Goal: Task Accomplishment & Management: Use online tool/utility

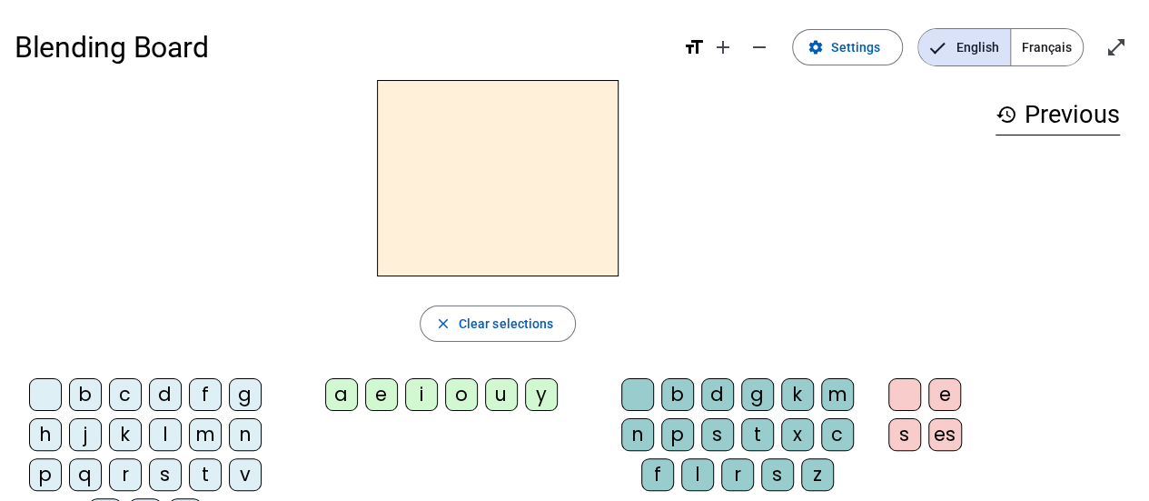
click at [1045, 53] on span "Français" at bounding box center [1047, 47] width 72 height 36
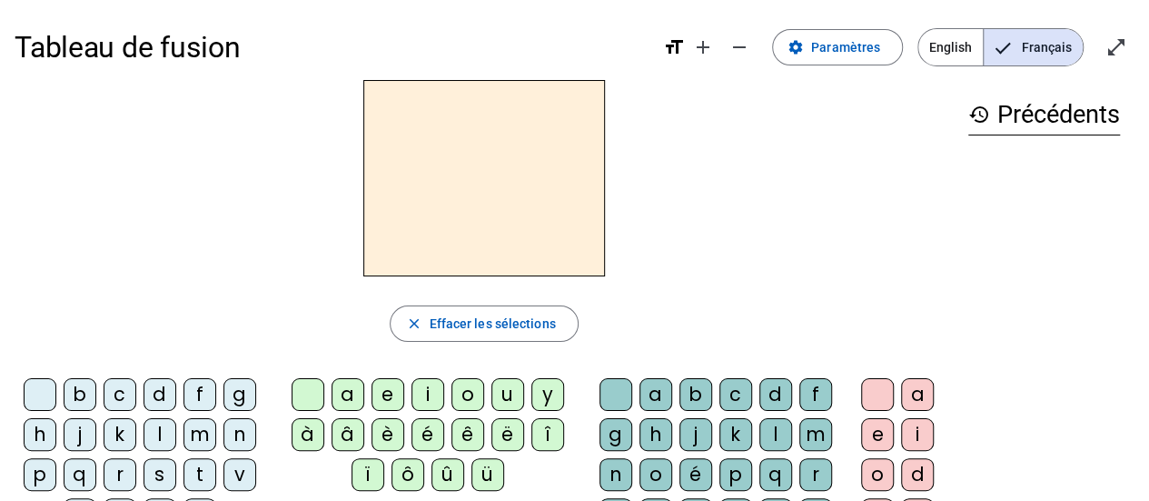
click at [82, 392] on div "b" at bounding box center [80, 394] width 33 height 33
click at [346, 393] on div "a" at bounding box center [348, 394] width 33 height 33
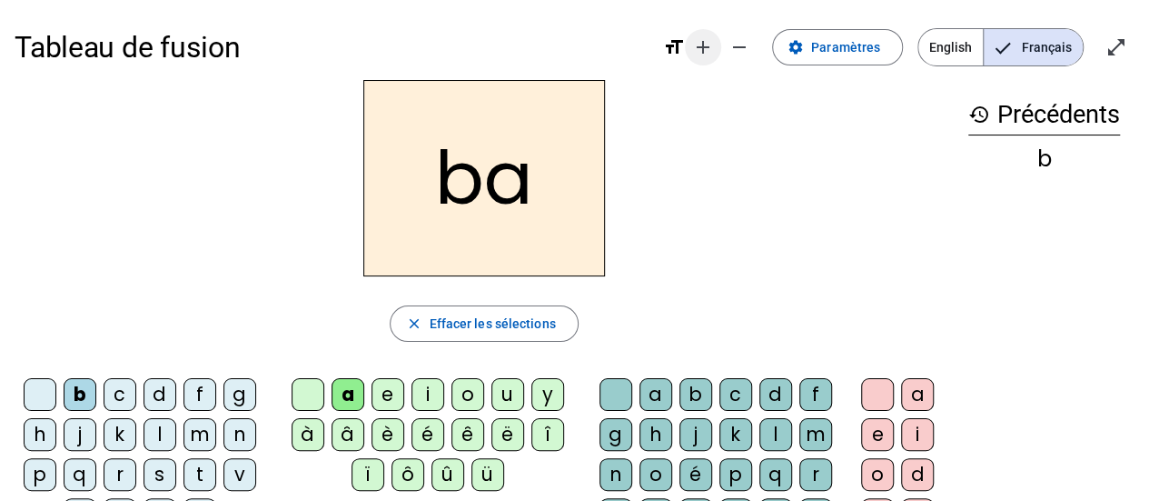
click at [700, 54] on mat-icon "add" at bounding box center [703, 47] width 22 height 22
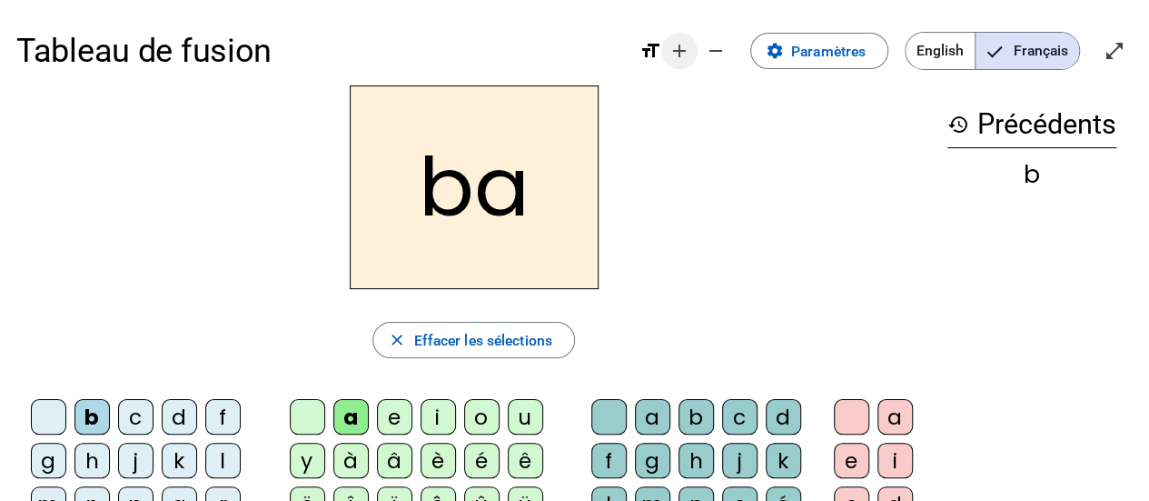
click at [700, 54] on span "Diminuer la taille de la police" at bounding box center [716, 51] width 44 height 44
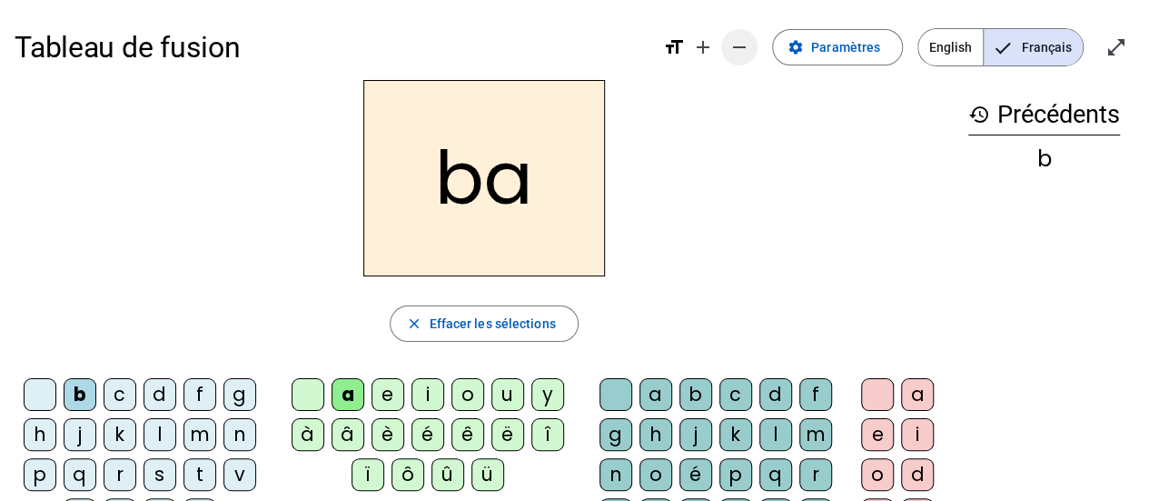
click at [737, 45] on mat-icon "remove" at bounding box center [740, 47] width 22 height 22
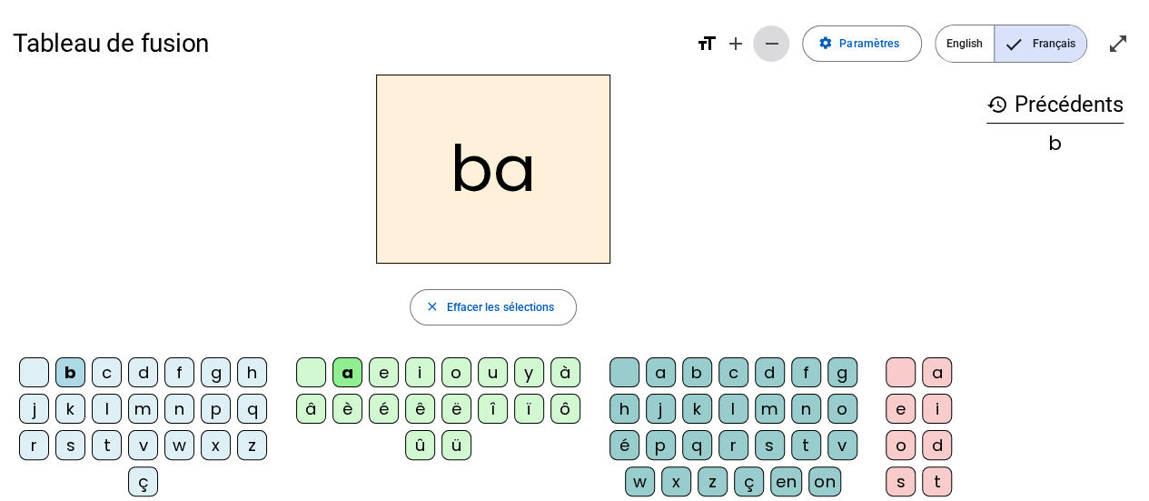
click at [763, 45] on span "Diminuer la taille de la police" at bounding box center [771, 44] width 44 height 44
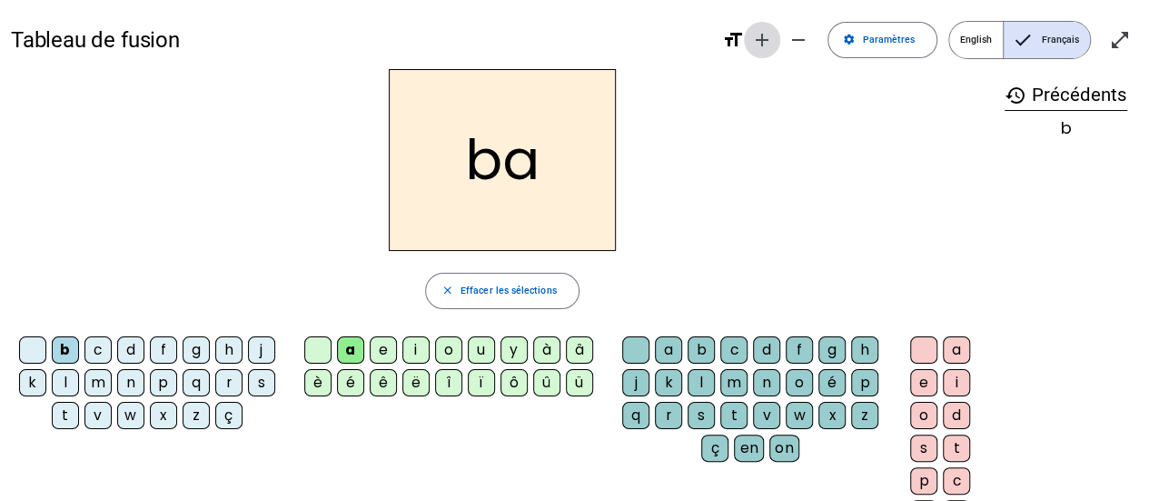
click at [761, 44] on mat-icon "add" at bounding box center [762, 40] width 22 height 22
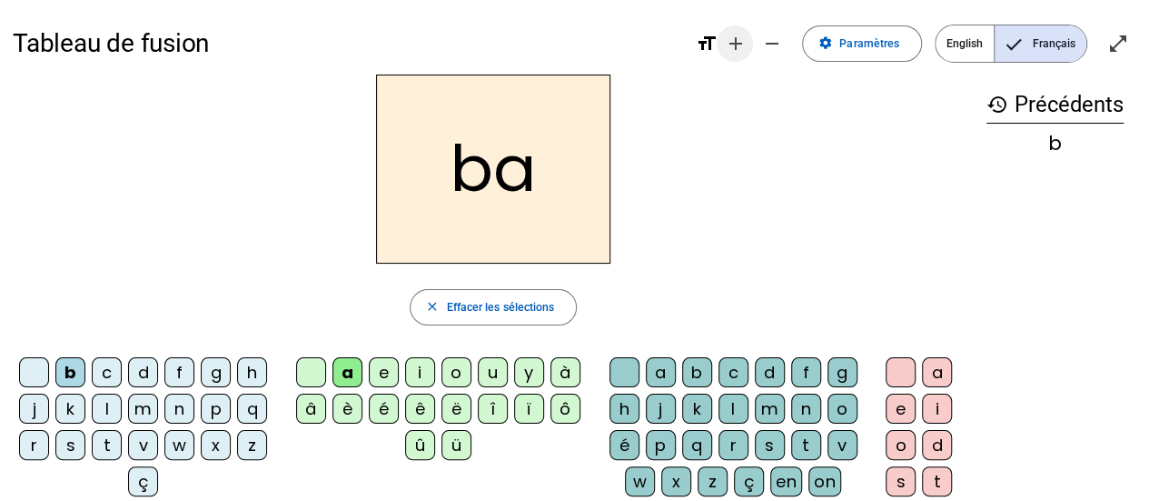
click at [740, 45] on mat-icon "add" at bounding box center [735, 44] width 22 height 22
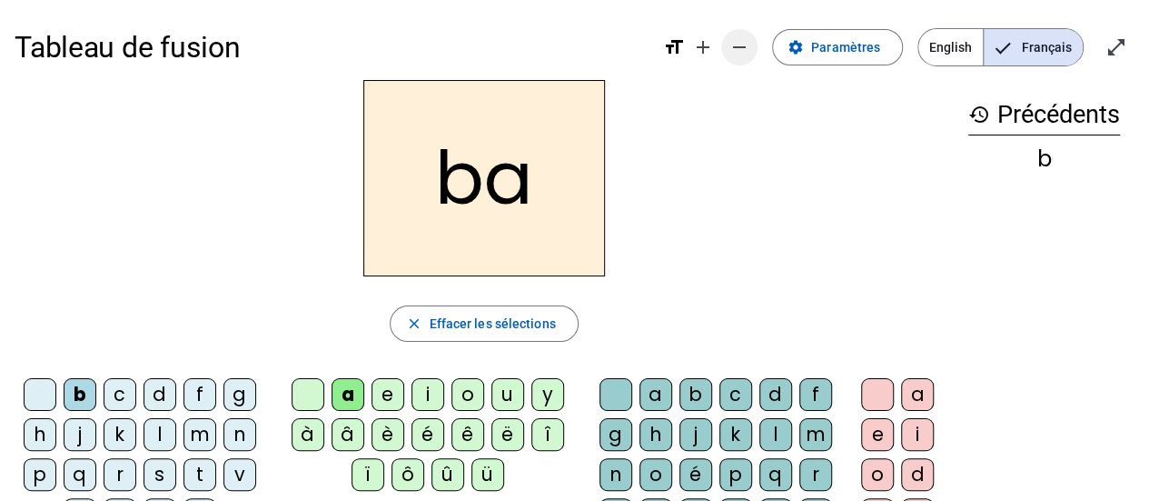
click at [732, 51] on span "Diminuer la taille de la police" at bounding box center [740, 47] width 44 height 44
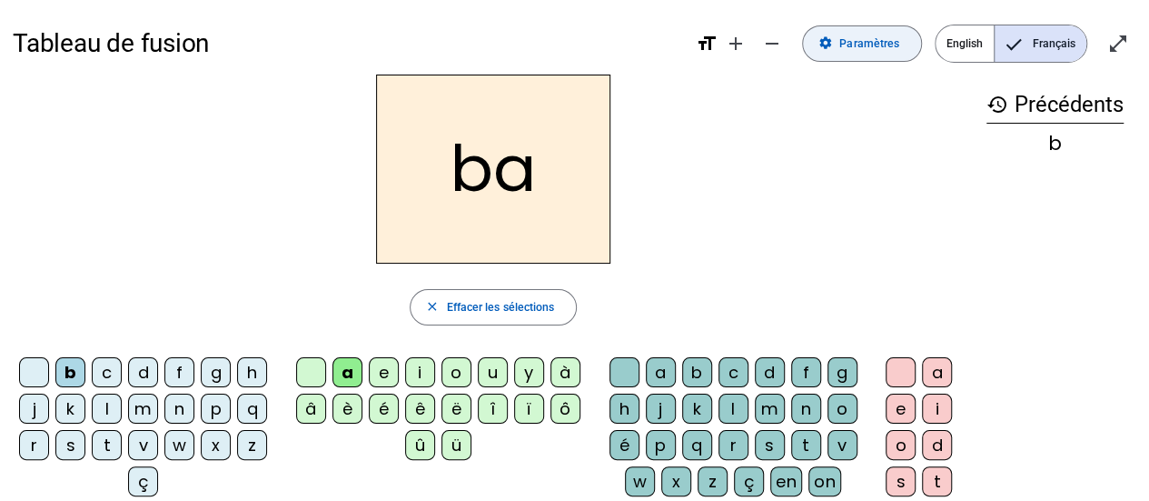
click at [818, 43] on span at bounding box center [862, 44] width 118 height 44
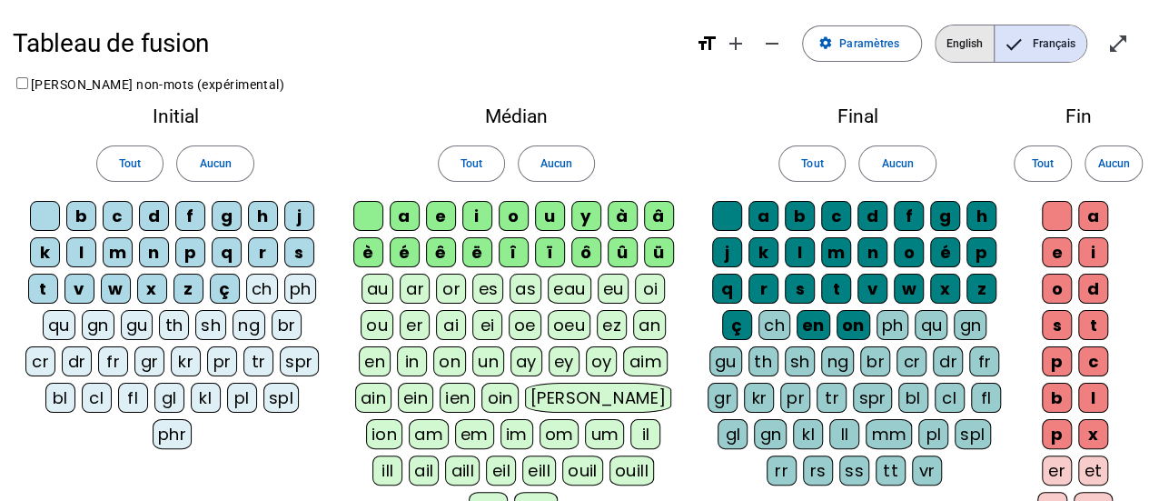
click at [956, 34] on span "English" at bounding box center [965, 43] width 58 height 36
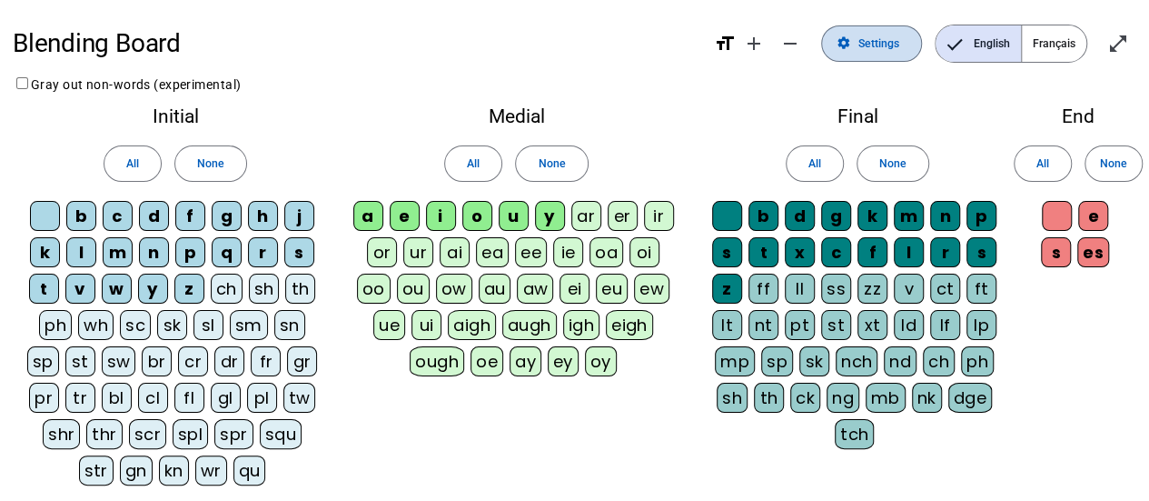
click at [881, 46] on span "Settings" at bounding box center [879, 44] width 42 height 19
click at [847, 37] on mat-icon "settings" at bounding box center [844, 43] width 15 height 15
click at [707, 94] on div "Final All None b d g k m n p s t x c f l r s z ff ll ss zz v ct ft lt nt pt st …" at bounding box center [857, 280] width 325 height 373
click at [1043, 48] on span "Français" at bounding box center [1054, 43] width 64 height 36
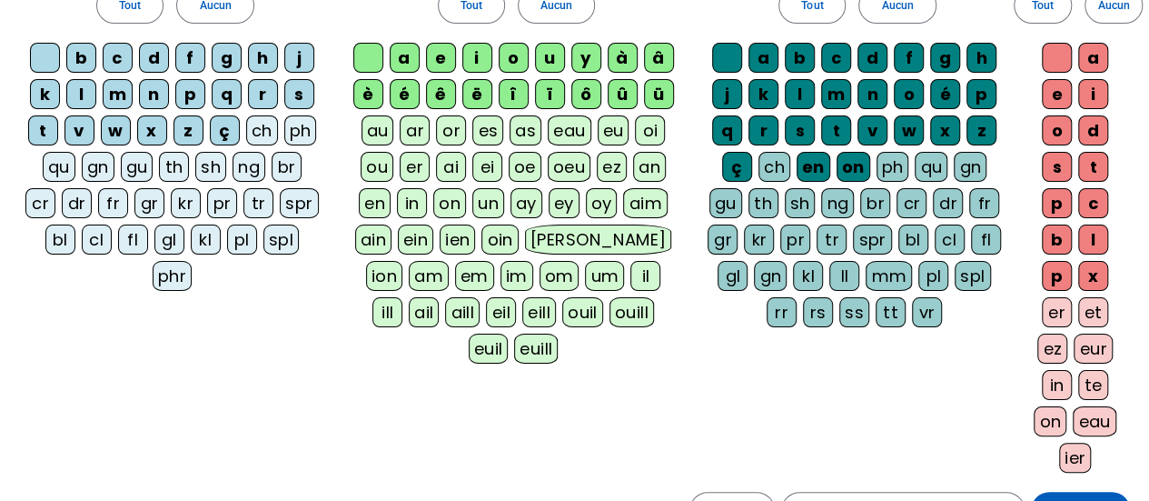
scroll to position [343, 0]
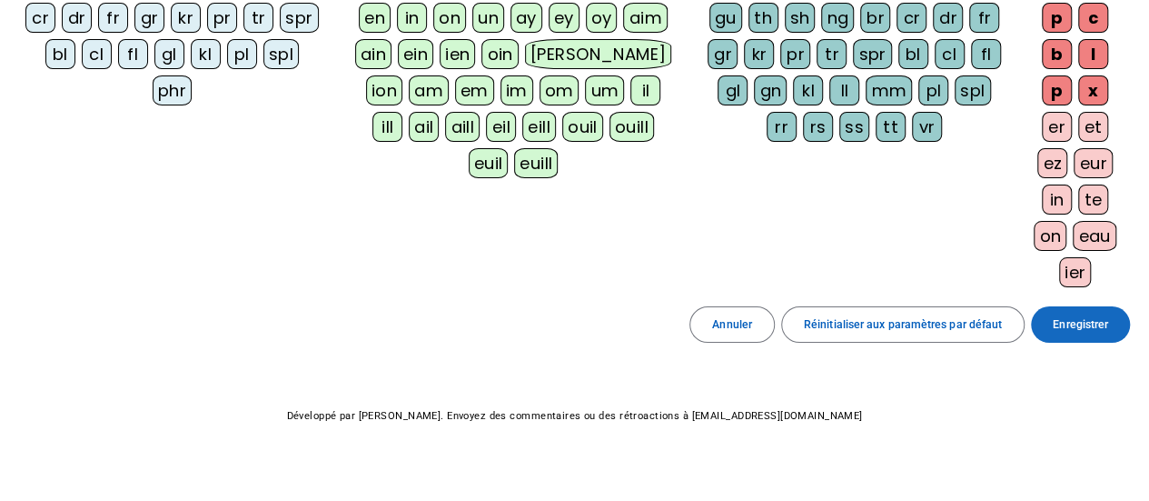
click at [1081, 318] on span "Enregistrer" at bounding box center [1080, 324] width 55 height 19
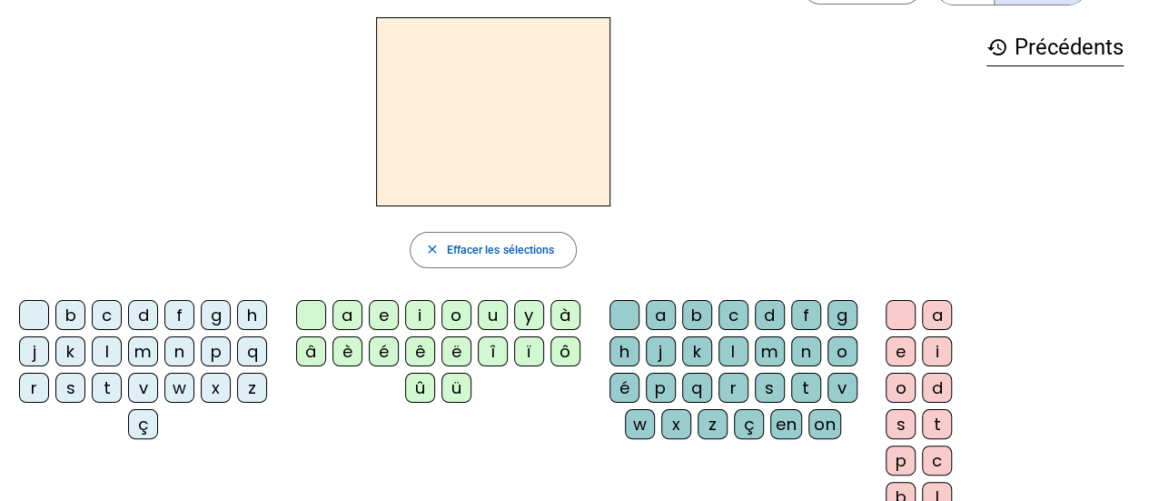
scroll to position [5, 0]
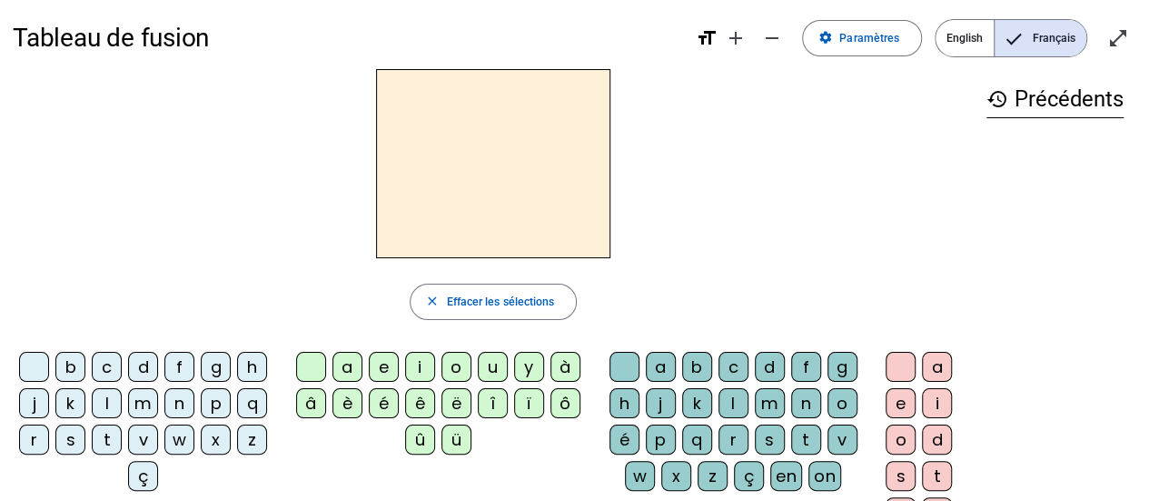
click at [73, 364] on div "b" at bounding box center [70, 367] width 30 height 30
click at [343, 364] on div "a" at bounding box center [347, 367] width 30 height 30
click at [727, 395] on div "l" at bounding box center [734, 403] width 30 height 30
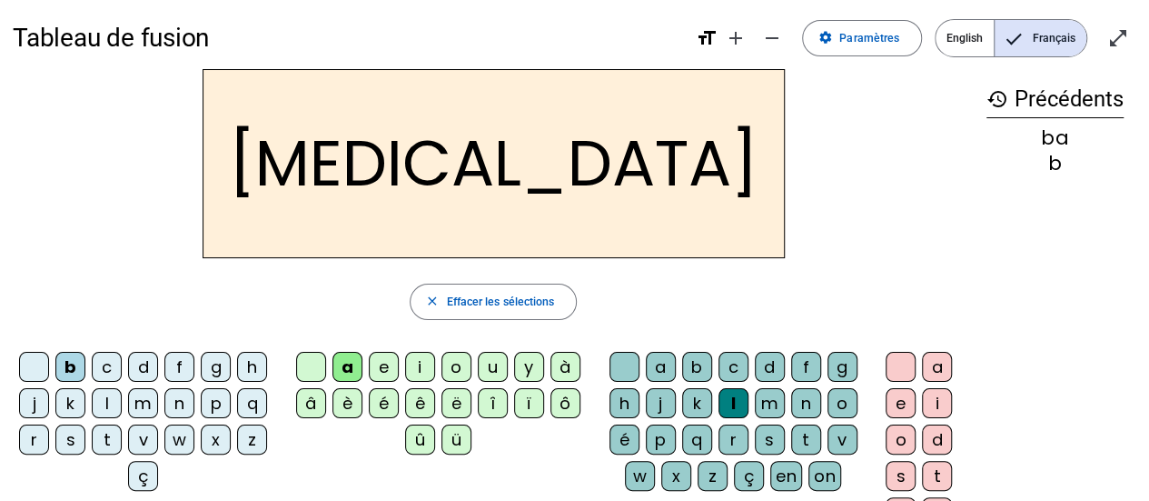
click at [486, 362] on div "u" at bounding box center [493, 367] width 30 height 30
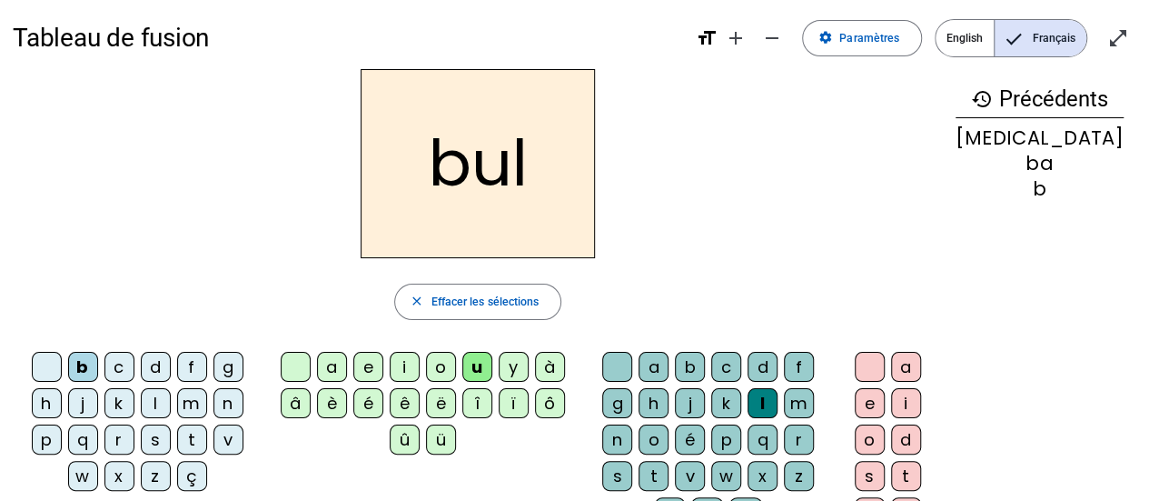
click at [711, 433] on div "p" at bounding box center [726, 439] width 30 height 30
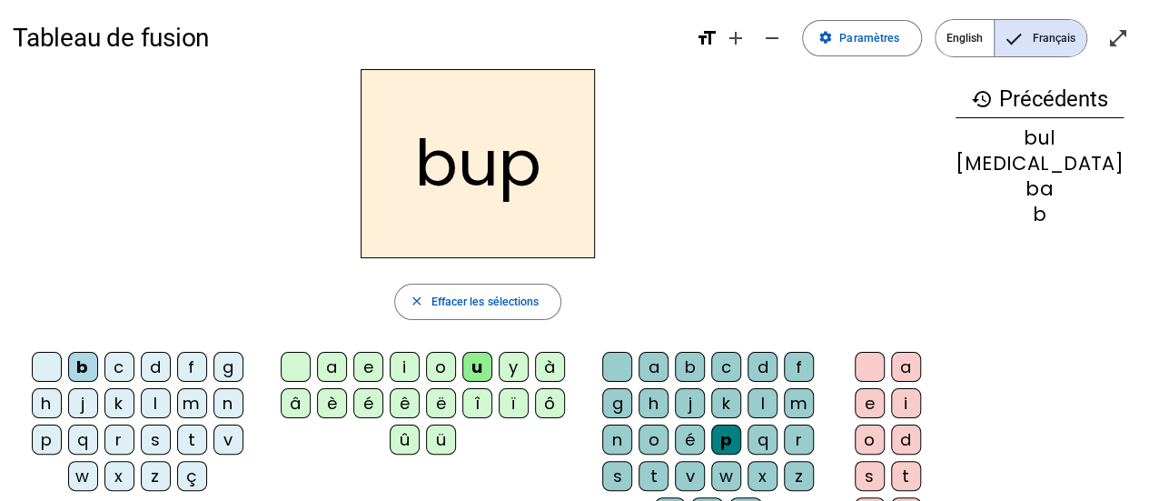
click at [177, 401] on div "m" at bounding box center [192, 403] width 30 height 30
